Goal: Information Seeking & Learning: Learn about a topic

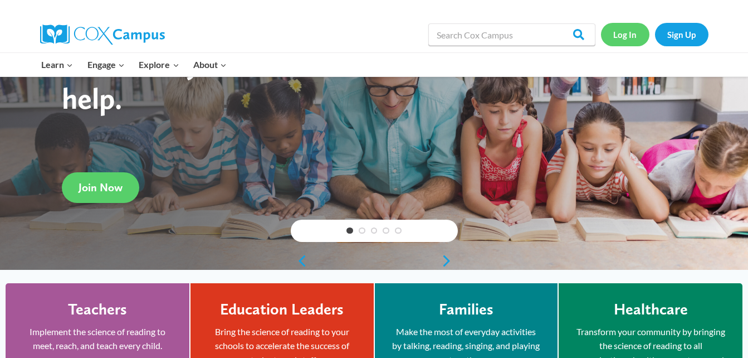
click at [626, 37] on link "Log In" at bounding box center [625, 34] width 48 height 23
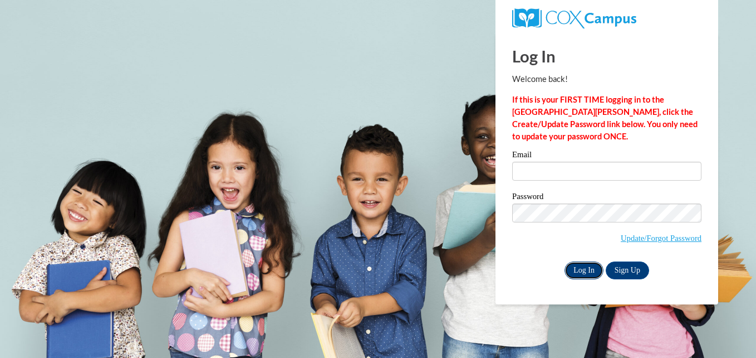
click at [574, 267] on input "Log In" at bounding box center [584, 270] width 39 height 18
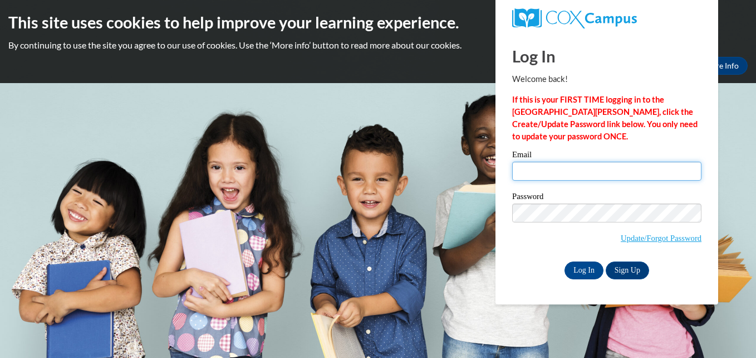
type input "sstansb4@students.kennesaw.edu"
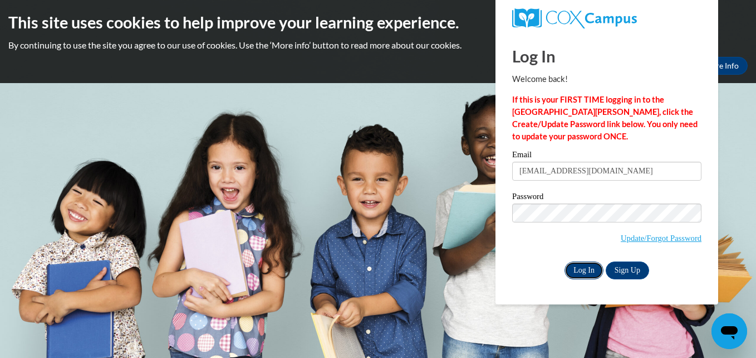
click at [591, 267] on input "Log In" at bounding box center [584, 270] width 39 height 18
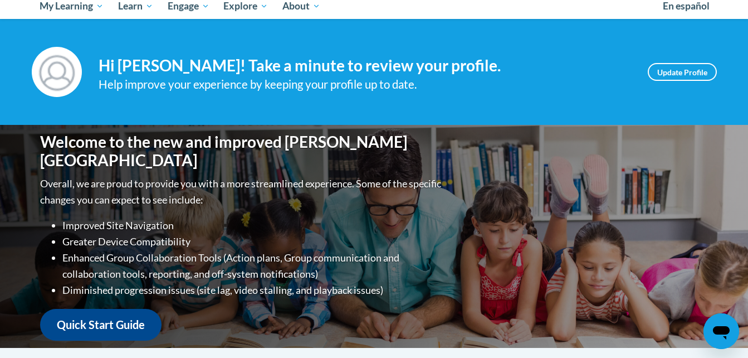
scroll to position [111, 0]
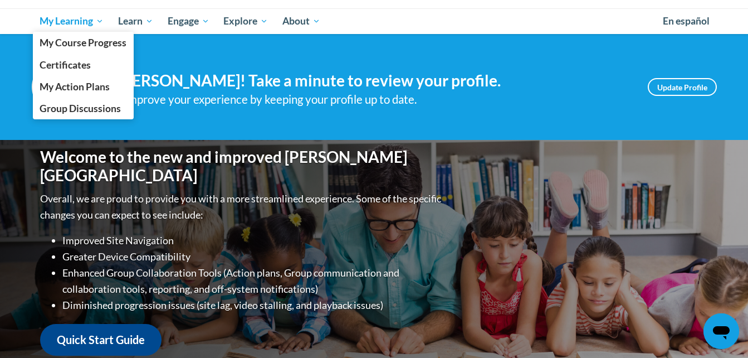
click at [70, 18] on span "My Learning" at bounding box center [72, 20] width 64 height 13
click at [68, 42] on span "My Course Progress" at bounding box center [83, 43] width 87 height 12
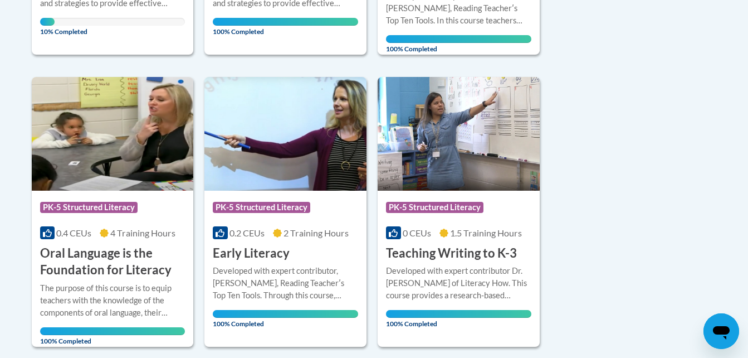
scroll to position [278, 0]
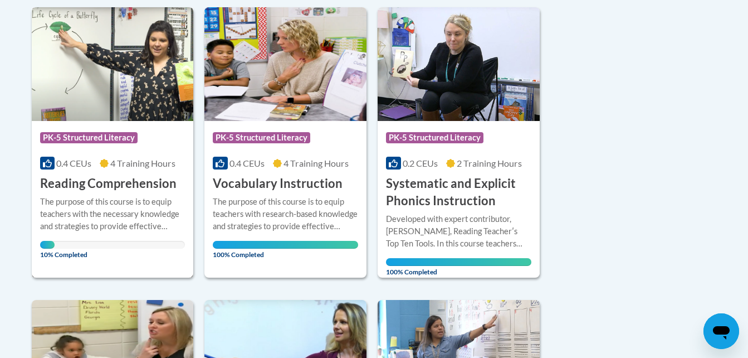
click at [140, 149] on div "Course Category: PK-5 Structured Literacy" at bounding box center [112, 138] width 145 height 25
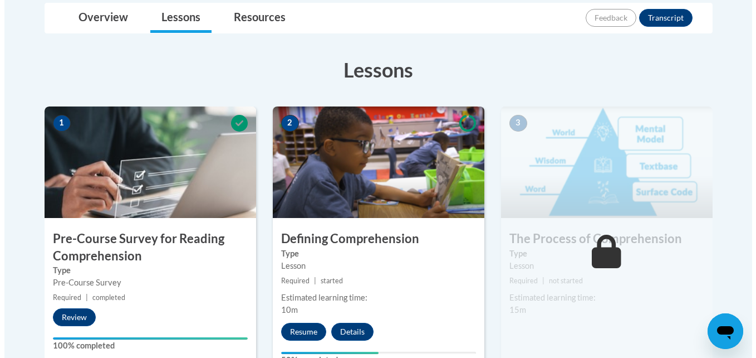
scroll to position [334, 0]
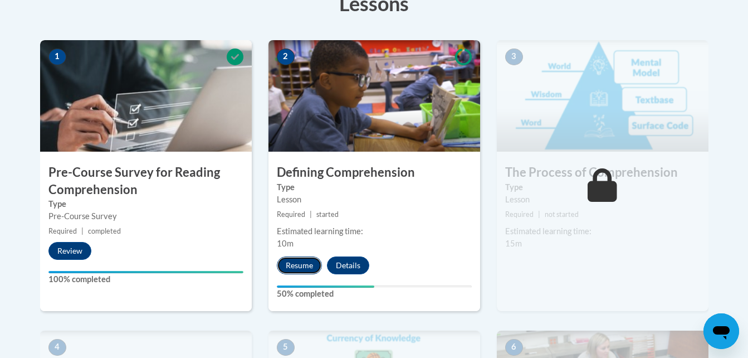
click at [304, 263] on button "Resume" at bounding box center [299, 265] width 45 height 18
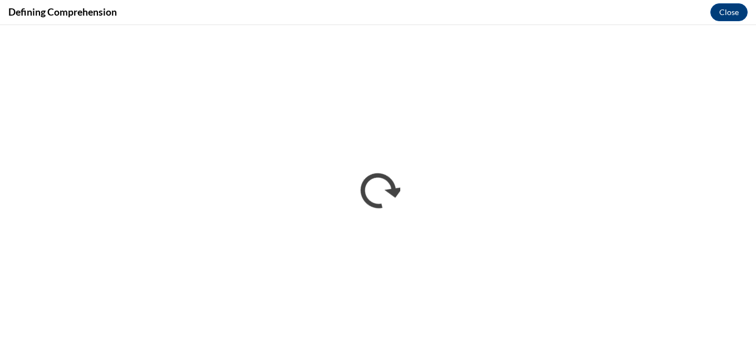
scroll to position [0, 0]
drag, startPoint x: 729, startPoint y: 15, endPoint x: 585, endPoint y: 22, distance: 144.4
click at [585, 22] on div "Defining Comprehension Close" at bounding box center [378, 12] width 756 height 25
click at [724, 11] on button "Close" at bounding box center [729, 12] width 37 height 18
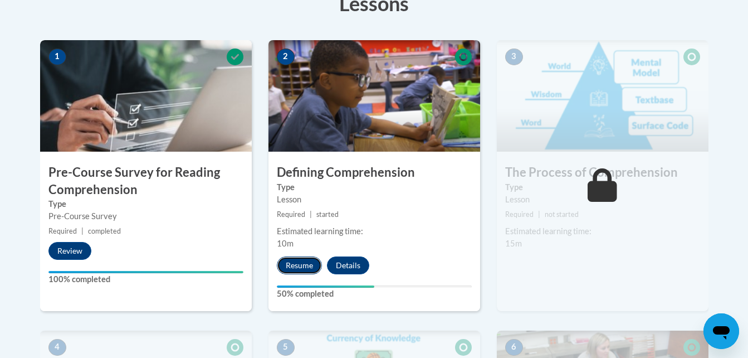
click at [311, 267] on button "Resume" at bounding box center [299, 265] width 45 height 18
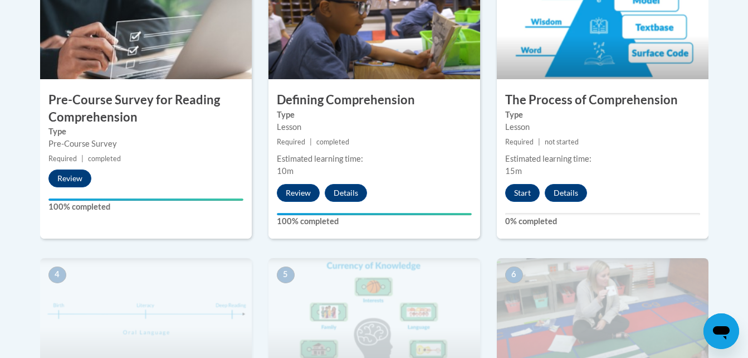
scroll to position [446, 0]
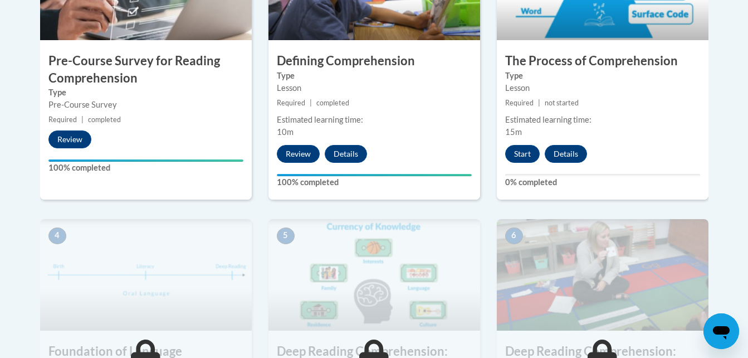
click at [510, 163] on div "3 The Process of Comprehension Type Lesson Required | not started Estimated lea…" at bounding box center [603, 64] width 212 height 271
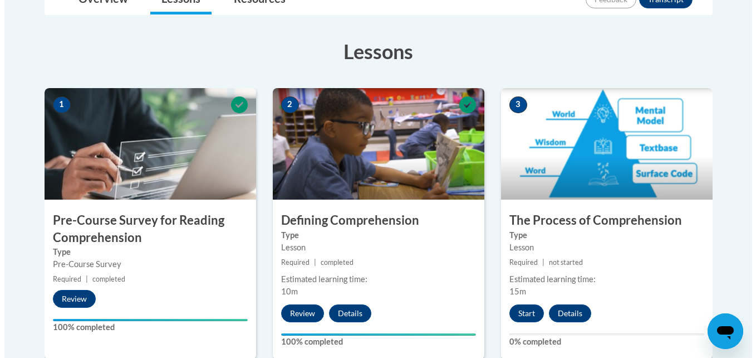
scroll to position [334, 0]
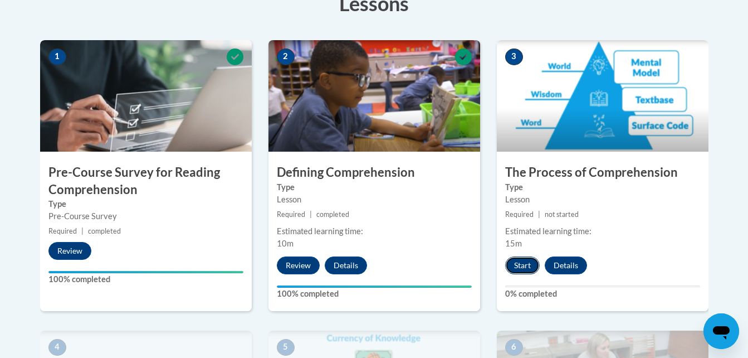
click at [522, 269] on button "Start" at bounding box center [522, 265] width 35 height 18
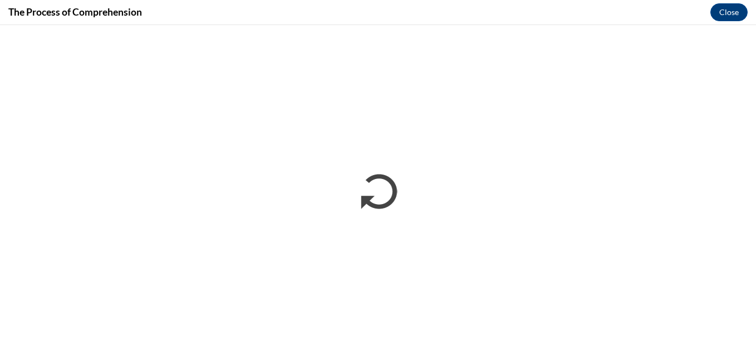
scroll to position [0, 0]
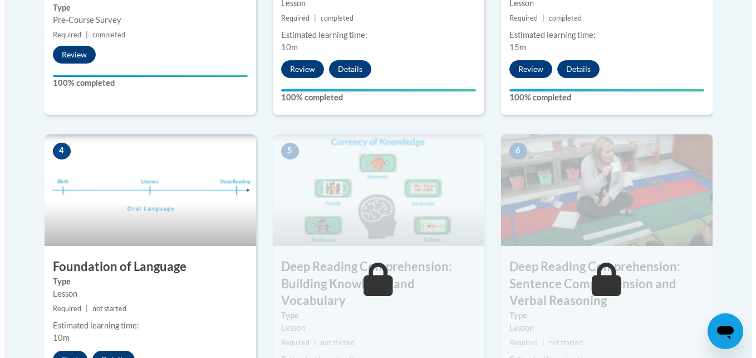
scroll to position [557, 0]
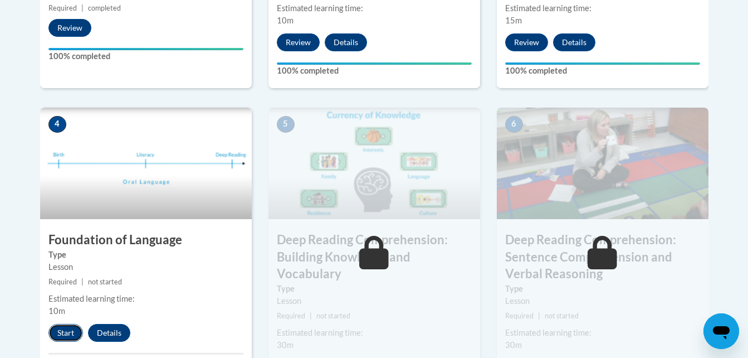
click at [74, 327] on button "Start" at bounding box center [65, 333] width 35 height 18
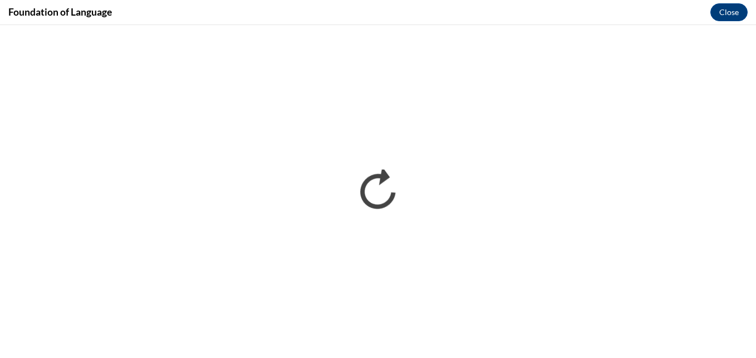
scroll to position [0, 0]
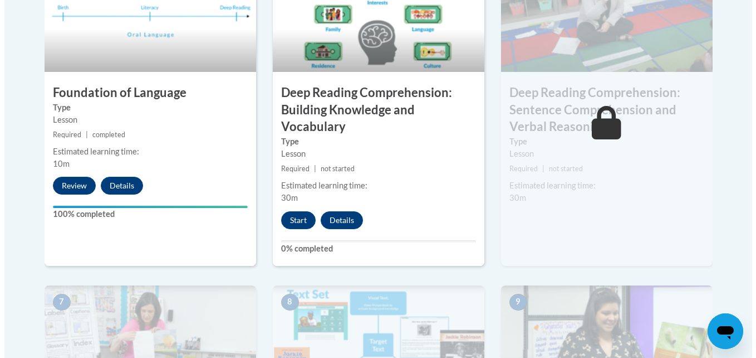
scroll to position [724, 0]
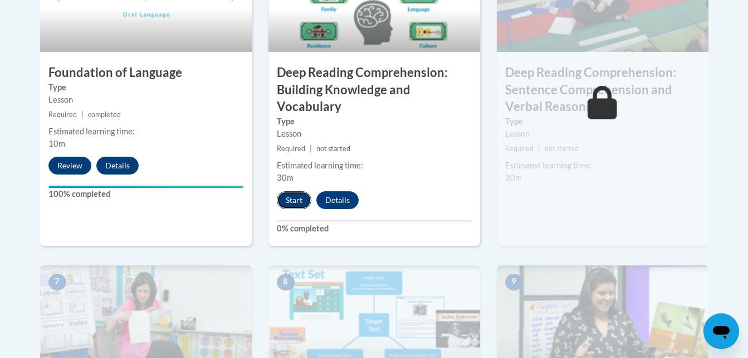
click at [296, 204] on button "Start" at bounding box center [294, 200] width 35 height 18
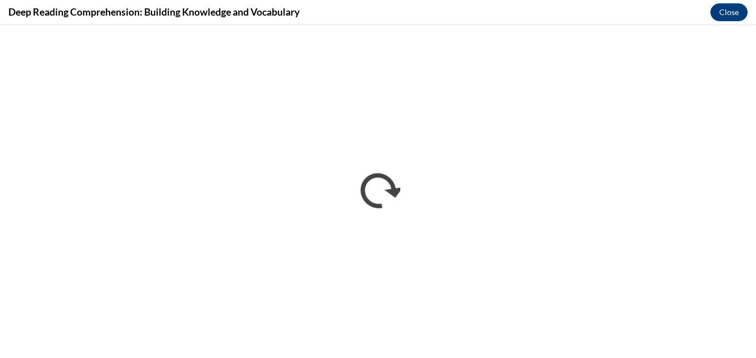
scroll to position [0, 0]
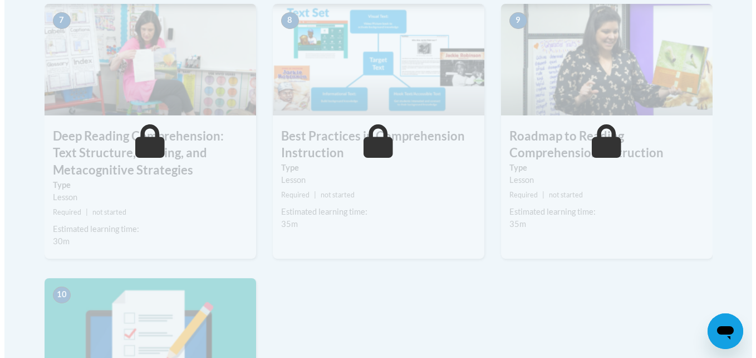
scroll to position [762, 0]
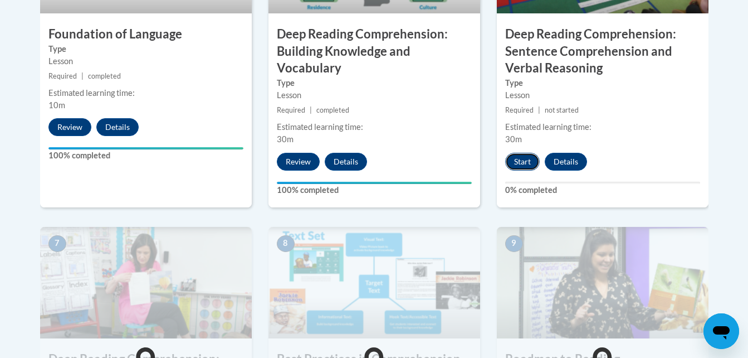
click at [525, 164] on button "Start" at bounding box center [522, 162] width 35 height 18
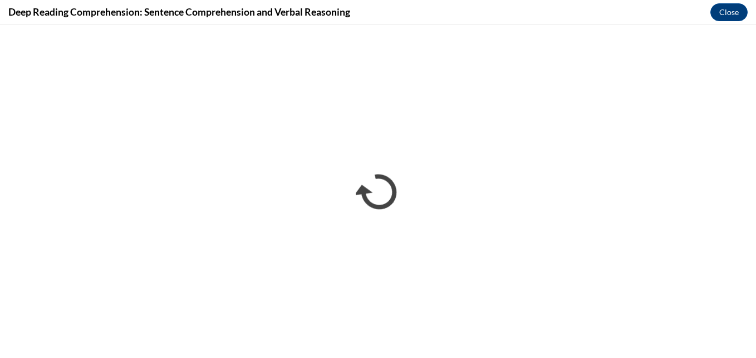
scroll to position [0, 0]
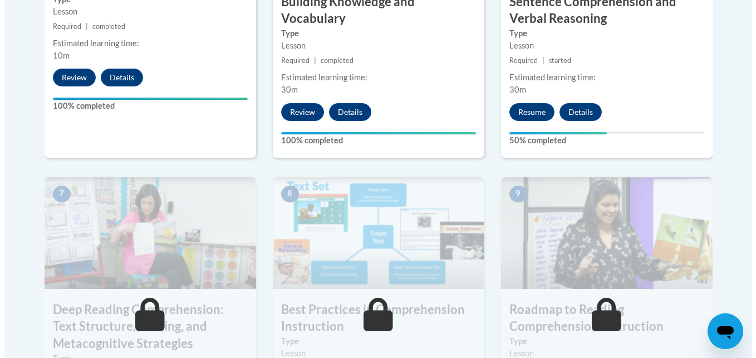
scroll to position [762, 0]
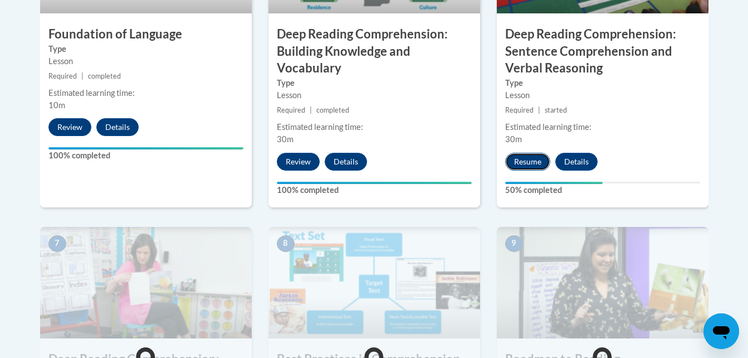
click at [534, 165] on button "Resume" at bounding box center [527, 162] width 45 height 18
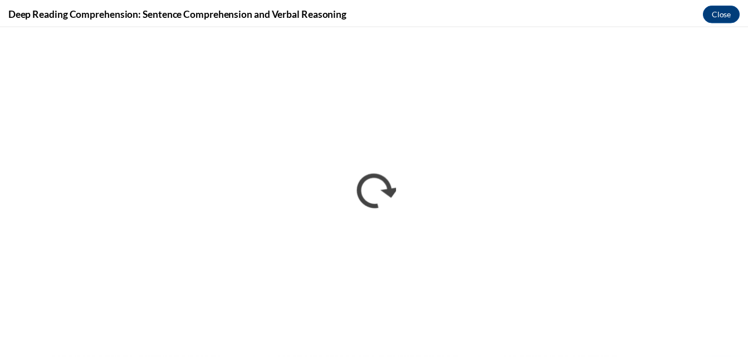
scroll to position [0, 0]
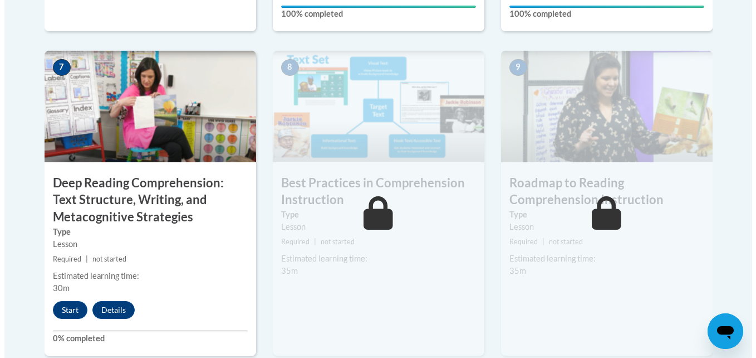
scroll to position [985, 0]
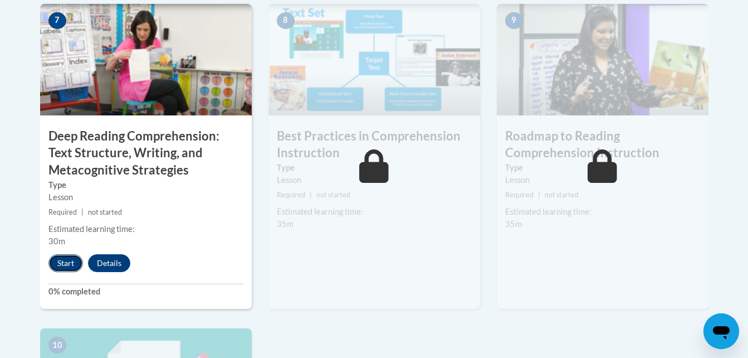
click at [65, 263] on button "Start" at bounding box center [65, 263] width 35 height 18
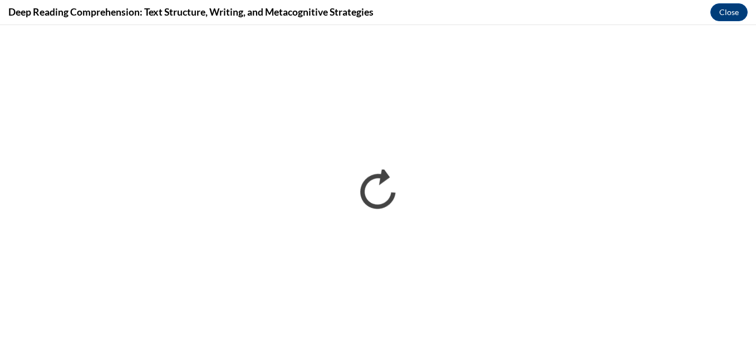
scroll to position [0, 0]
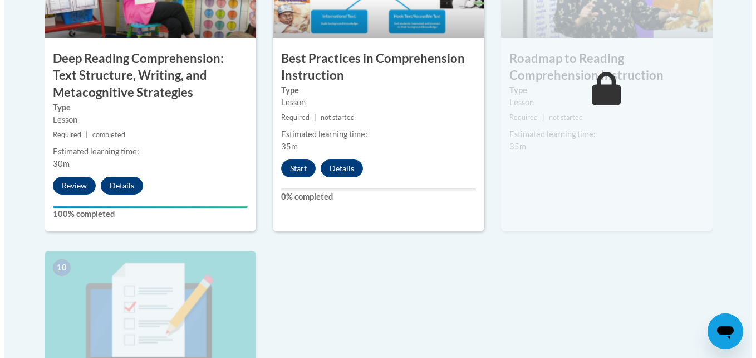
scroll to position [1097, 0]
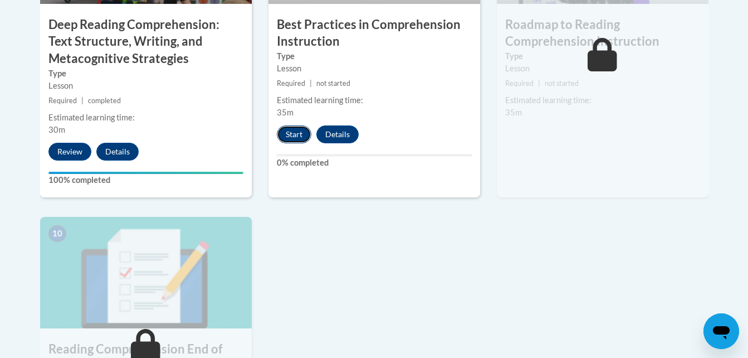
click at [303, 138] on button "Start" at bounding box center [294, 134] width 35 height 18
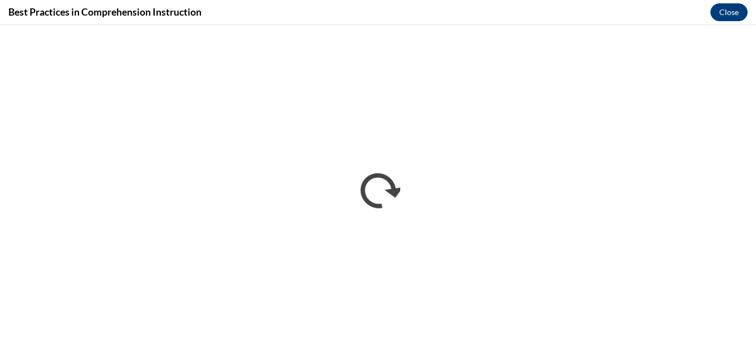
scroll to position [0, 0]
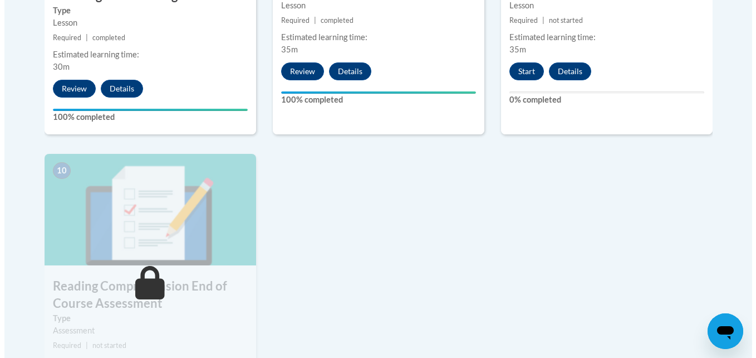
scroll to position [1169, 0]
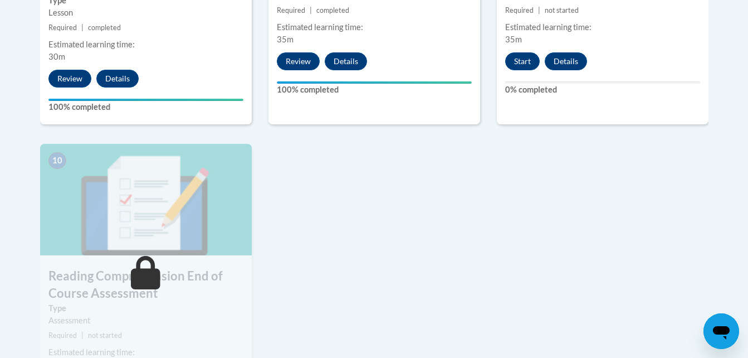
click at [541, 65] on div "Start Details Feedback" at bounding box center [549, 61] width 104 height 18
click at [530, 60] on button "Start" at bounding box center [522, 61] width 35 height 18
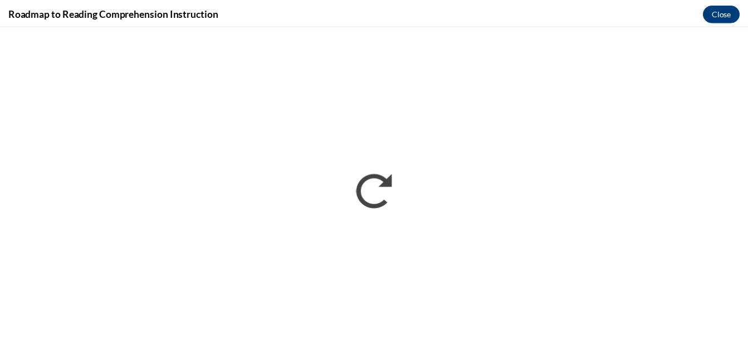
scroll to position [0, 0]
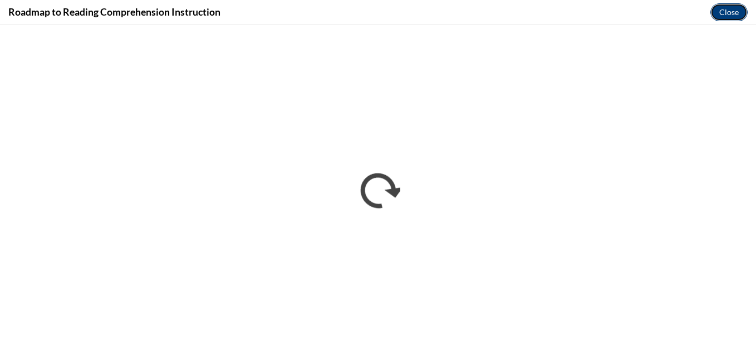
click at [731, 7] on button "Close" at bounding box center [729, 12] width 37 height 18
